Goal: Book appointment/travel/reservation

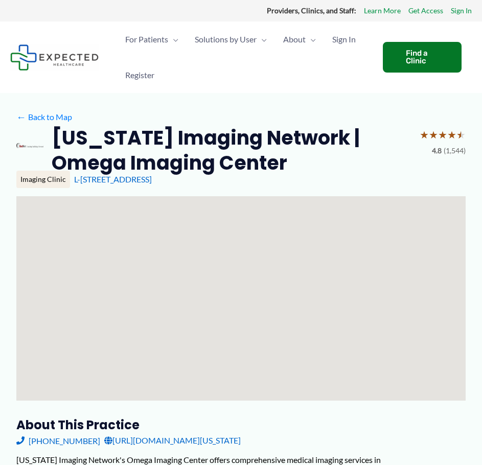
click at [395, 58] on div "Find a Clinic" at bounding box center [422, 57] width 79 height 31
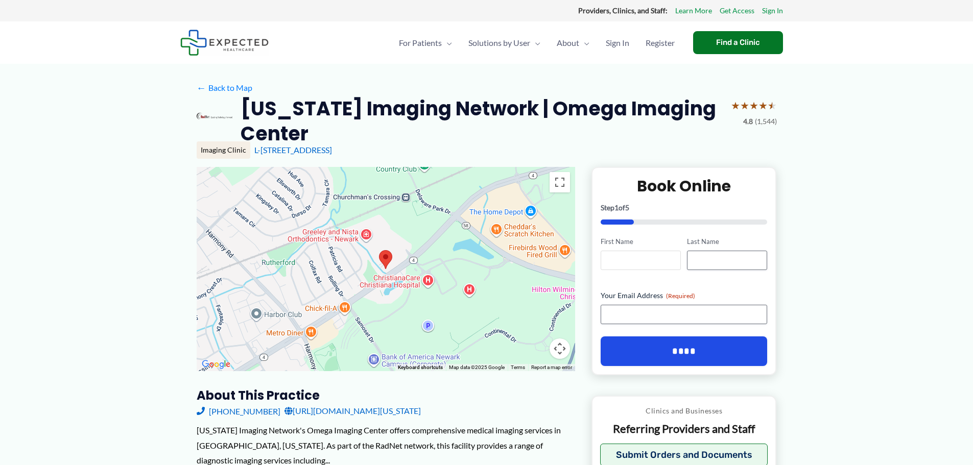
click at [657, 262] on input "First Name" at bounding box center [641, 260] width 80 height 19
